Goal: Obtain resource: Obtain resource

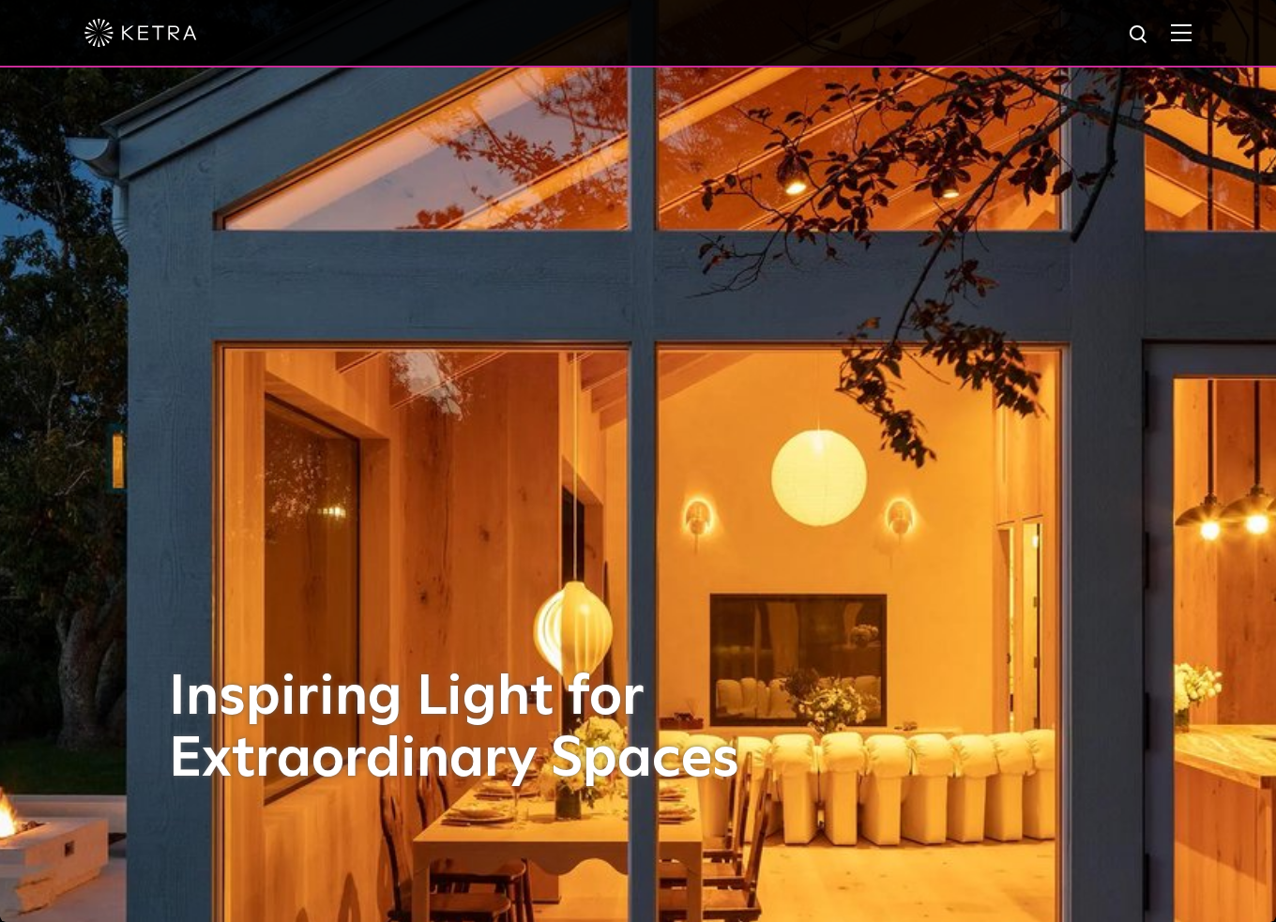
click at [1192, 29] on img at bounding box center [1181, 32] width 21 height 18
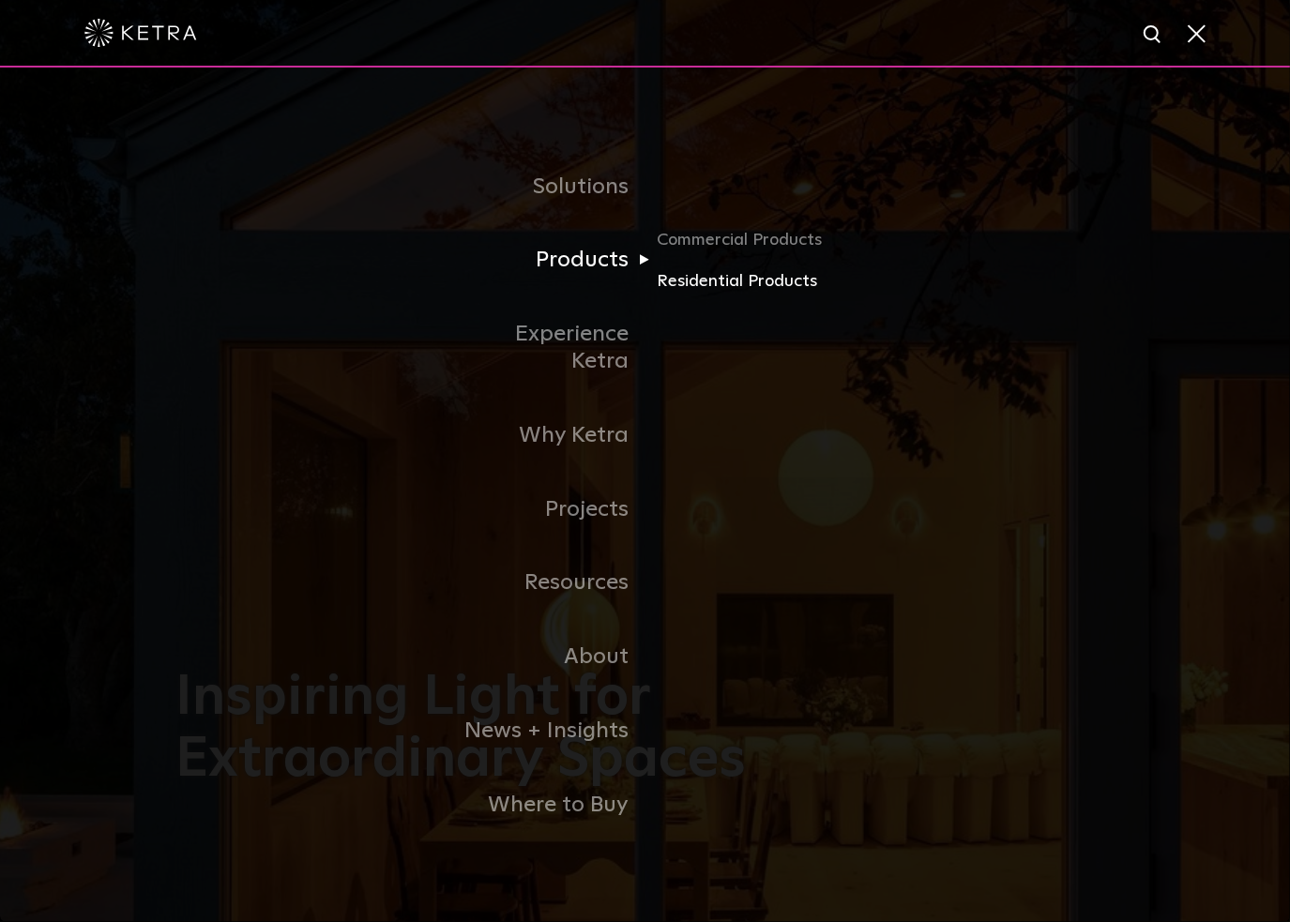
click at [690, 295] on link "Residential Products" at bounding box center [747, 280] width 180 height 27
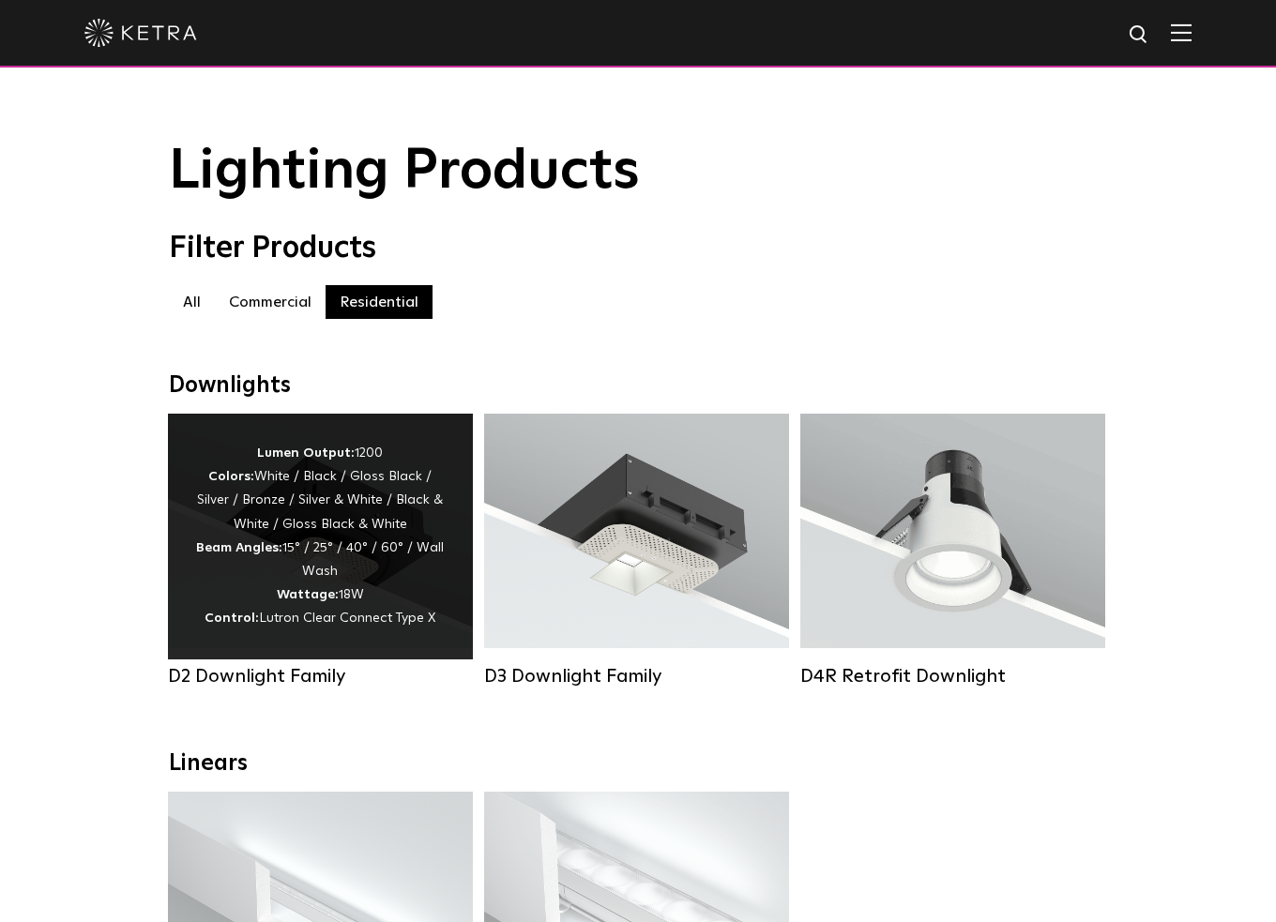
click at [300, 559] on div "Lumen Output: 1200 Colors: White / Black / Gloss Black / Silver / Bronze / Silv…" at bounding box center [320, 537] width 249 height 190
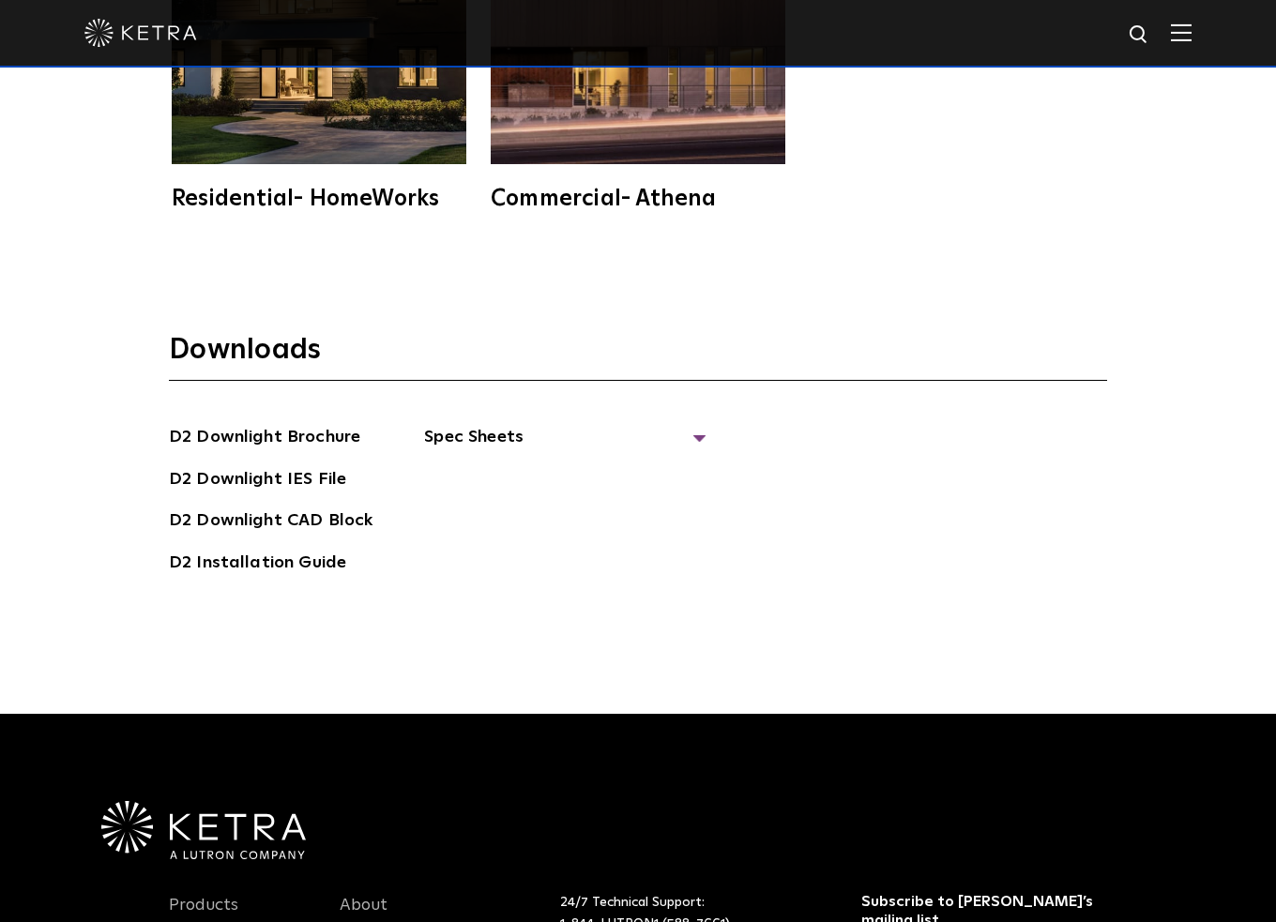
scroll to position [5348, 0]
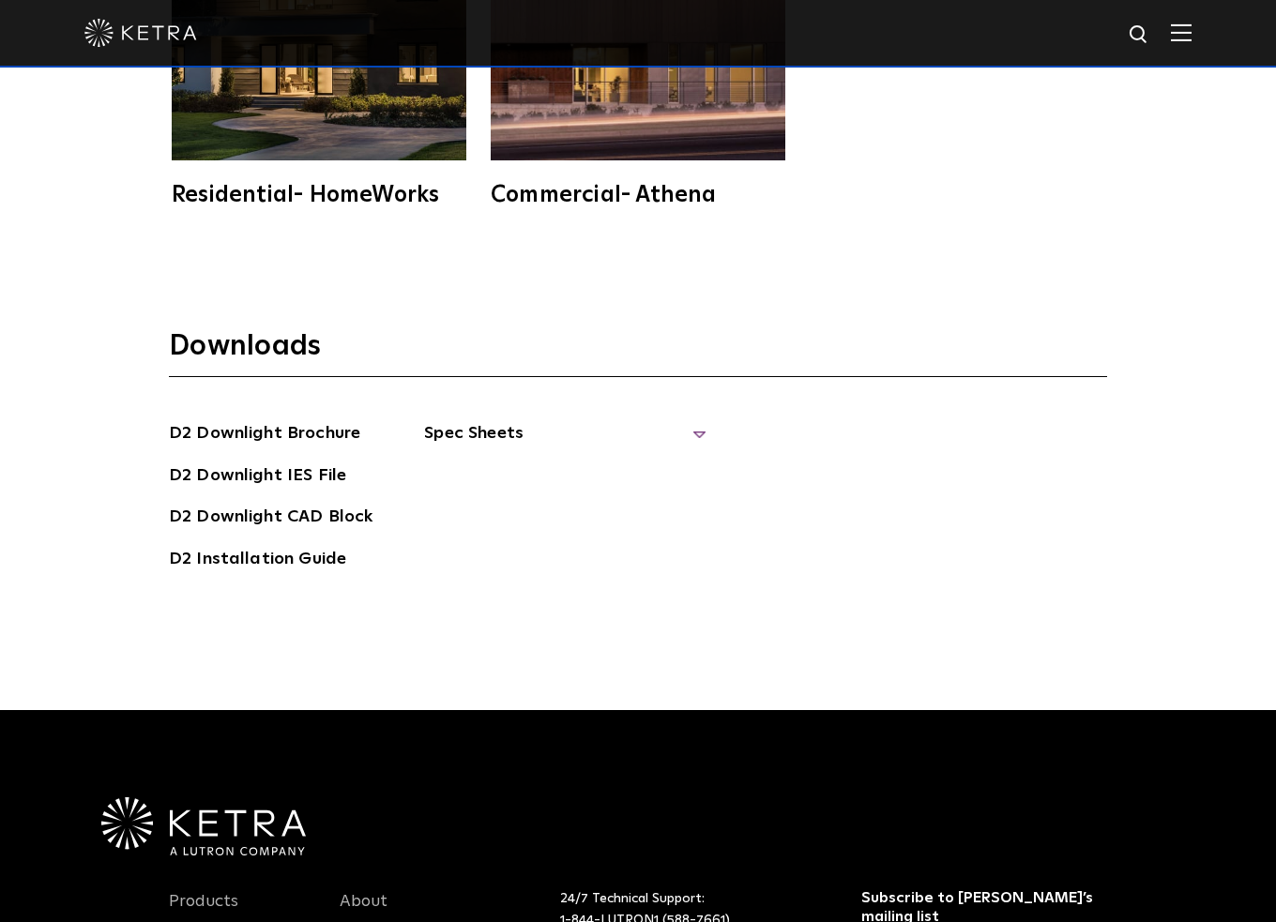
click at [625, 420] on span "Spec Sheets" at bounding box center [564, 440] width 281 height 41
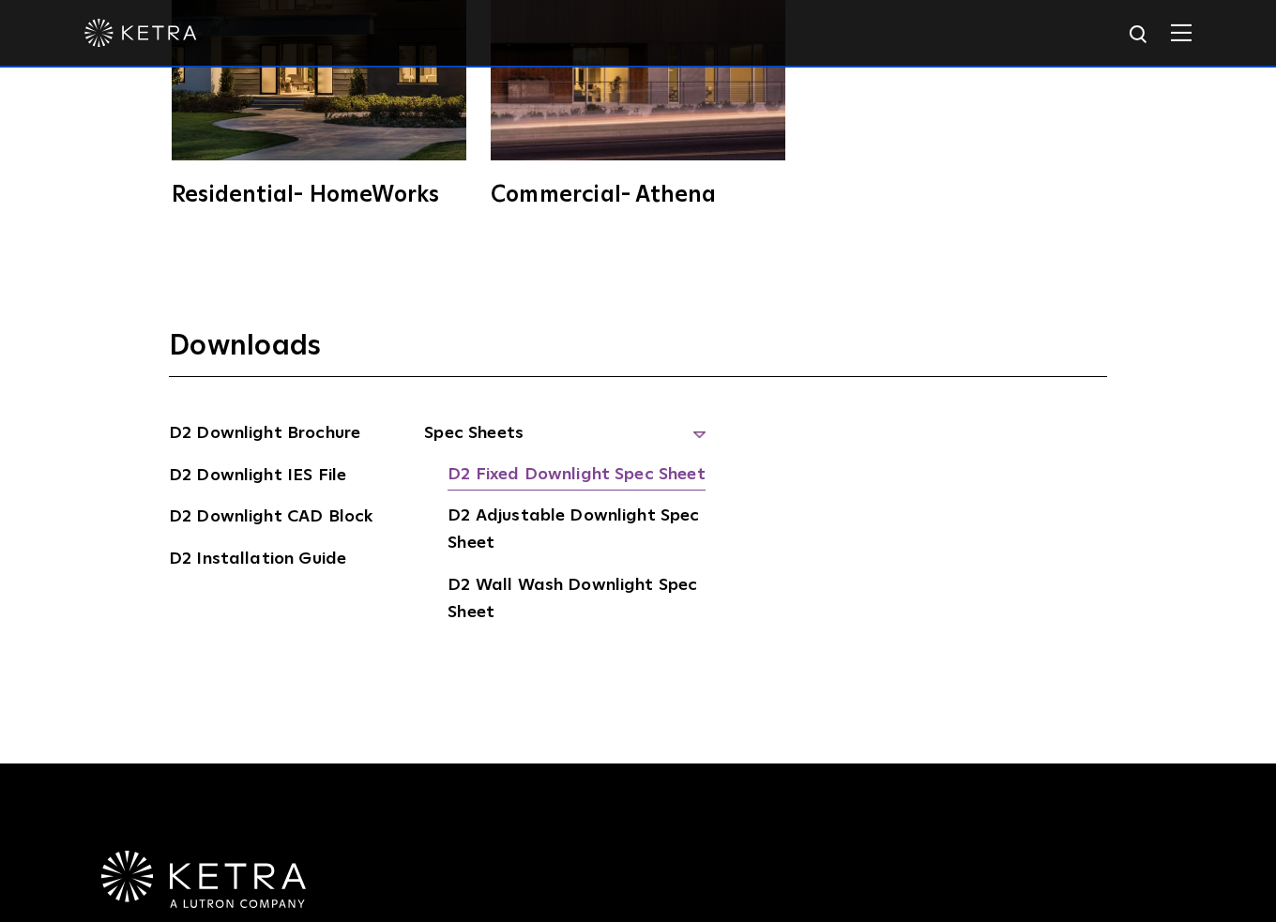
click at [607, 462] on link "D2 Fixed Downlight Spec Sheet" at bounding box center [576, 477] width 257 height 30
click at [533, 503] on link "D2 Adjustable Downlight Spec Sheet" at bounding box center [577, 531] width 258 height 57
